Goal: Information Seeking & Learning: Learn about a topic

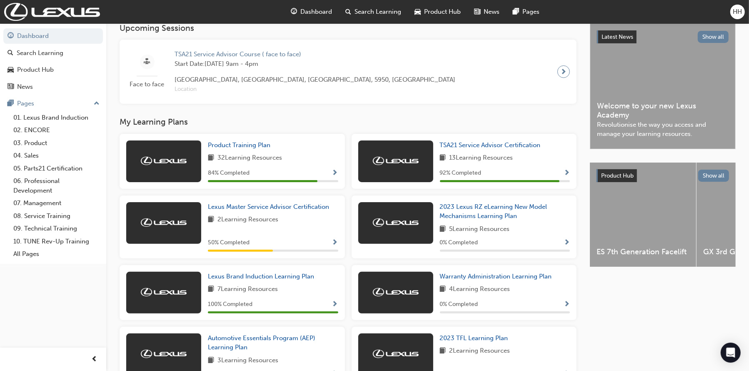
scroll to position [179, 0]
click at [255, 149] on span "Product Training Plan" at bounding box center [239, 145] width 62 height 7
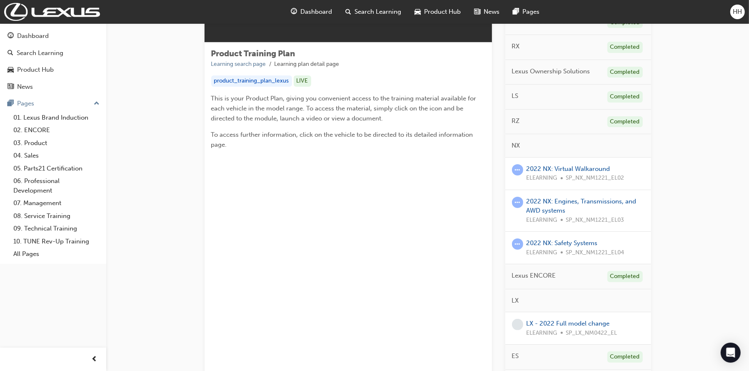
scroll to position [37, 0]
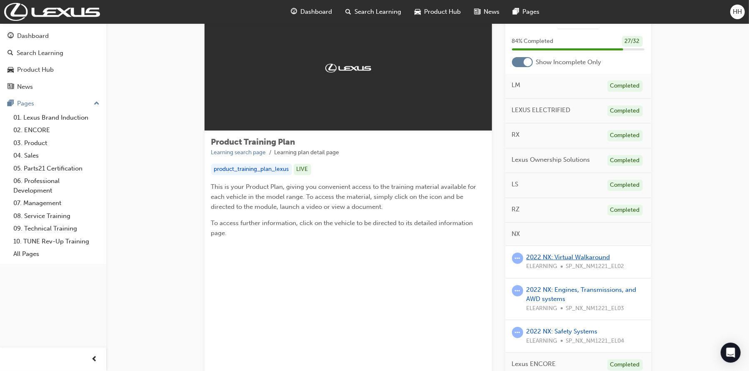
click at [569, 255] on link "2022 NX: Virtual Walkaround" at bounding box center [568, 256] width 84 height 7
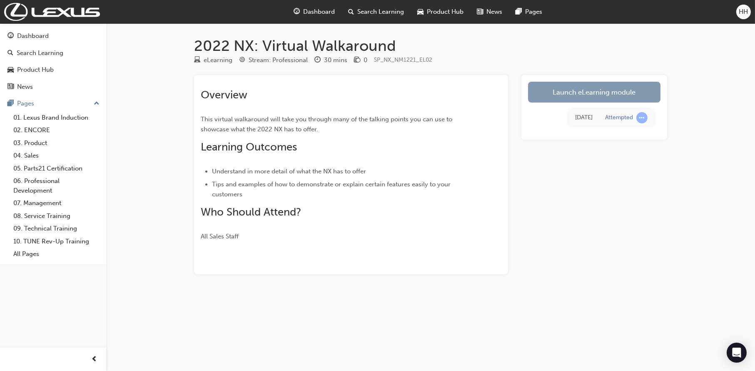
click at [574, 98] on link "Launch eLearning module" at bounding box center [594, 92] width 132 height 21
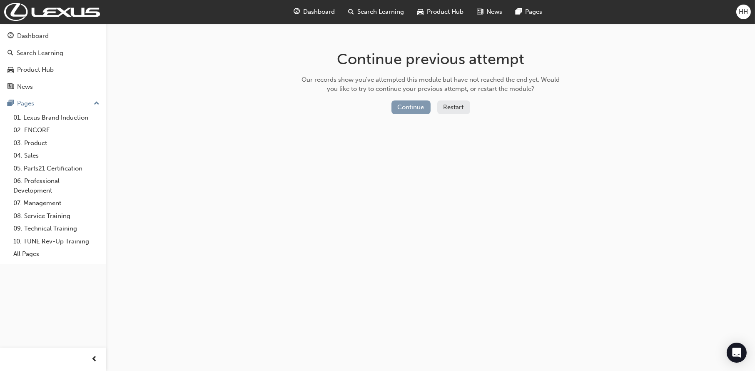
click at [412, 109] on button "Continue" at bounding box center [410, 107] width 39 height 14
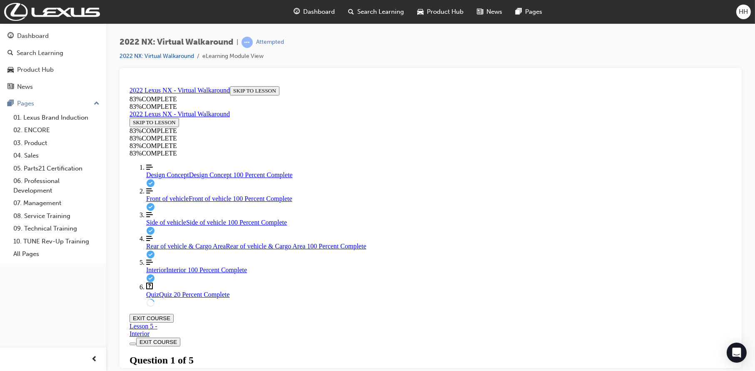
scroll to position [70, 0]
drag, startPoint x: 355, startPoint y: 165, endPoint x: 471, endPoint y: 174, distance: 116.5
drag, startPoint x: 460, startPoint y: 167, endPoint x: 343, endPoint y: 172, distance: 116.3
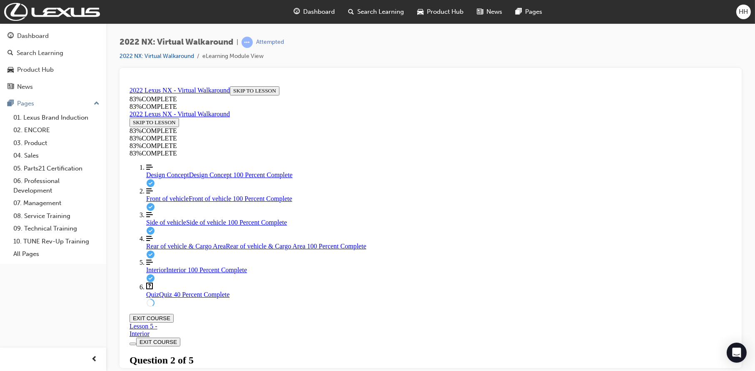
drag, startPoint x: 392, startPoint y: 116, endPoint x: 565, endPoint y: 115, distance: 173.2
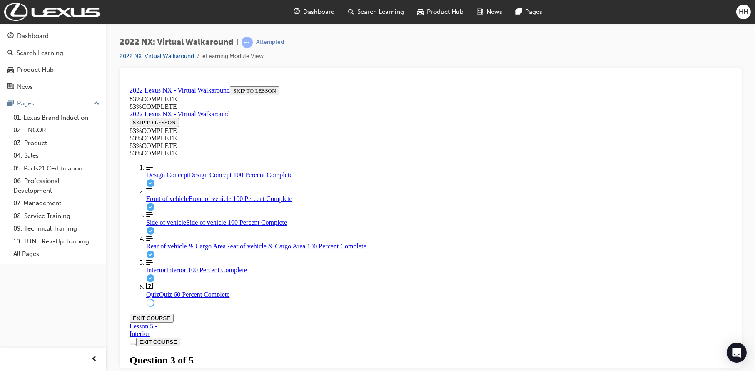
drag, startPoint x: 517, startPoint y: 268, endPoint x: 509, endPoint y: 289, distance: 21.9
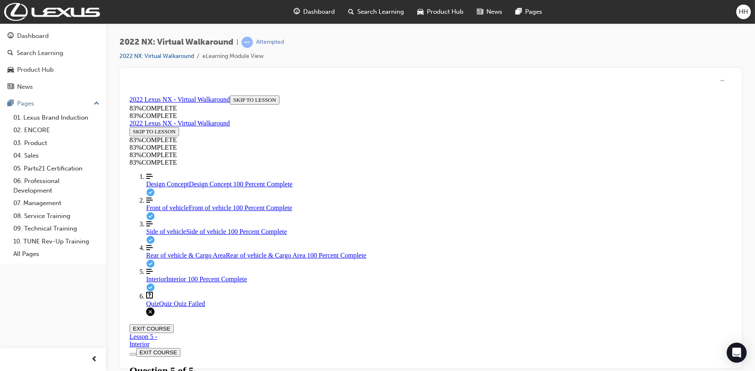
scroll to position [143, 0]
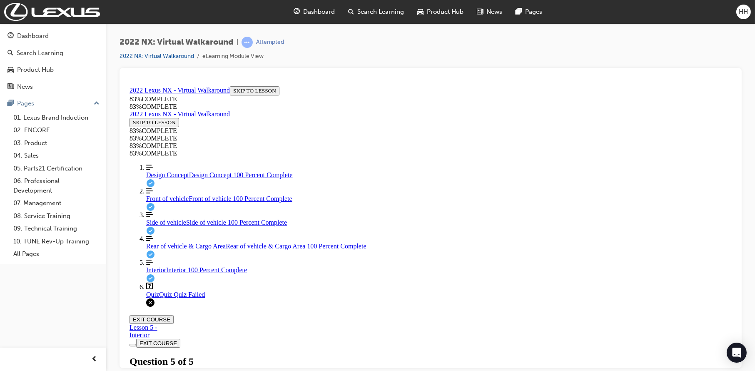
drag, startPoint x: 425, startPoint y: 236, endPoint x: 427, endPoint y: 241, distance: 6.0
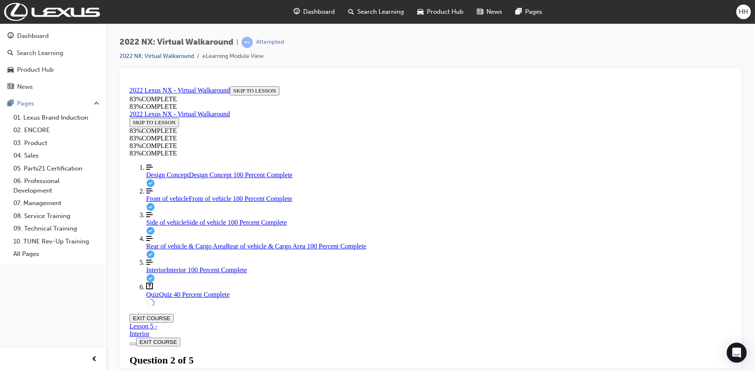
scroll to position [83, 0]
drag, startPoint x: 346, startPoint y: 151, endPoint x: 378, endPoint y: 166, distance: 36.1
copy p "Besides the dedicated buttons found in the cargo area, where else could you go …"
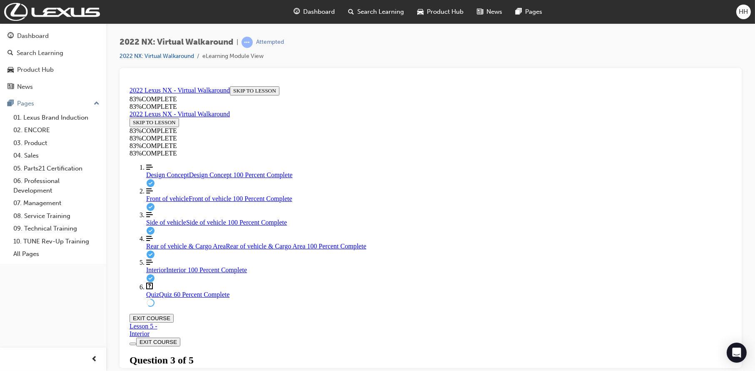
drag, startPoint x: 345, startPoint y: 160, endPoint x: 379, endPoint y: 171, distance: 36.2
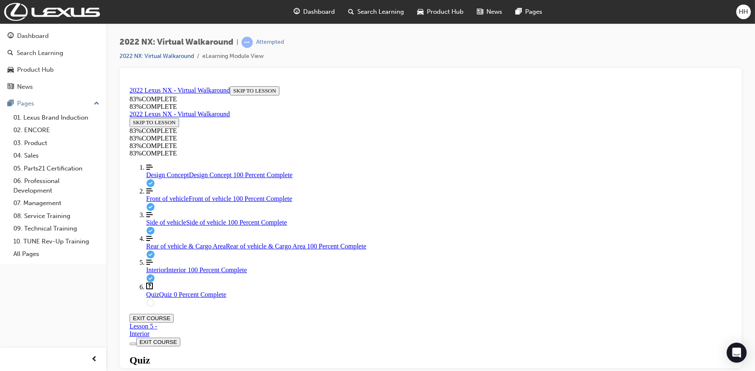
click at [199, 178] on div "Design Concept Design Concept 100 Percent Complete" at bounding box center [438, 174] width 585 height 7
click at [164, 202] on span "Front of vehicle" at bounding box center [167, 197] width 42 height 7
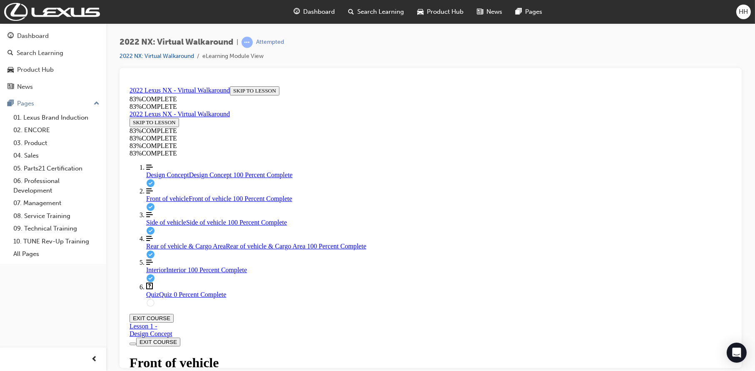
scroll to position [112, 0]
click at [197, 298] on link "Question box Question mark inside of a square Quiz Quiz 0 Percent Complete" at bounding box center [438, 290] width 585 height 16
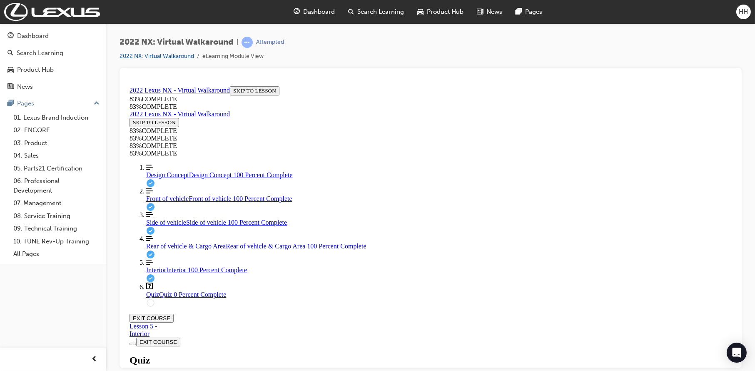
drag, startPoint x: 346, startPoint y: 118, endPoint x: 487, endPoint y: 135, distance: 141.7
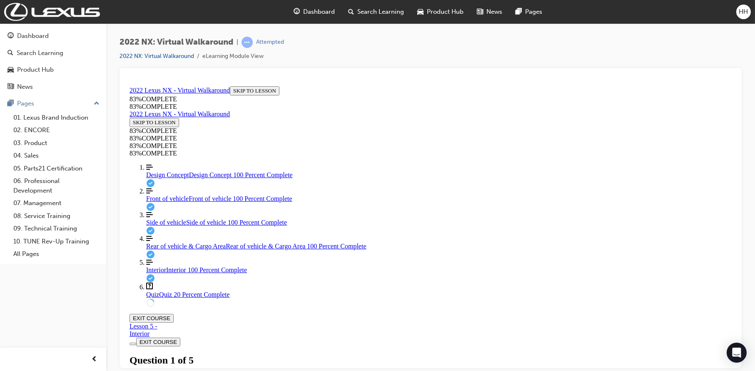
scroll to position [30, 0]
drag, startPoint x: 362, startPoint y: 206, endPoint x: 580, endPoint y: 217, distance: 218.1
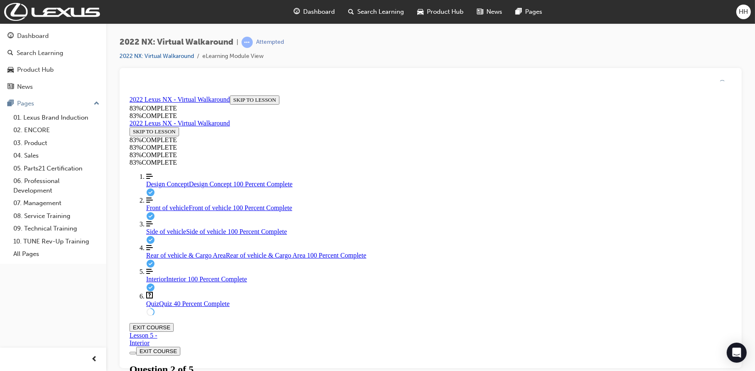
scroll to position [30, 0]
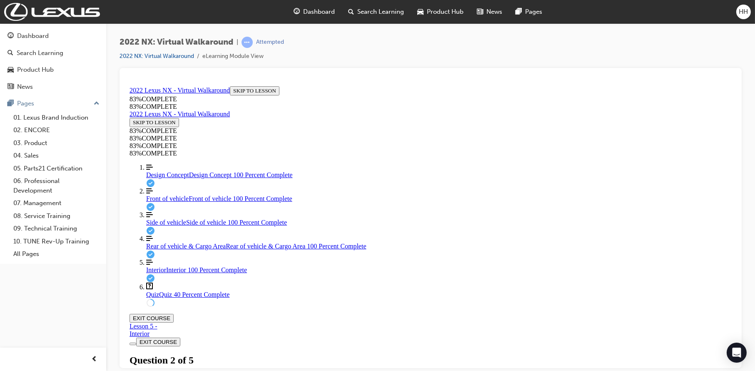
scroll to position [72, 0]
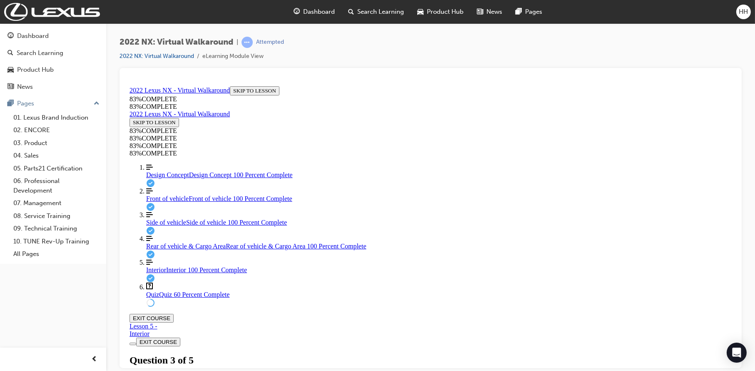
scroll to position [70, 0]
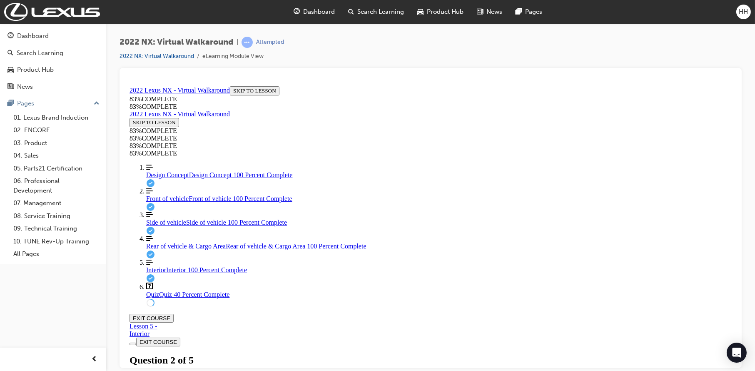
drag, startPoint x: 393, startPoint y: 246, endPoint x: 398, endPoint y: 253, distance: 8.6
